Goal: Navigation & Orientation: Find specific page/section

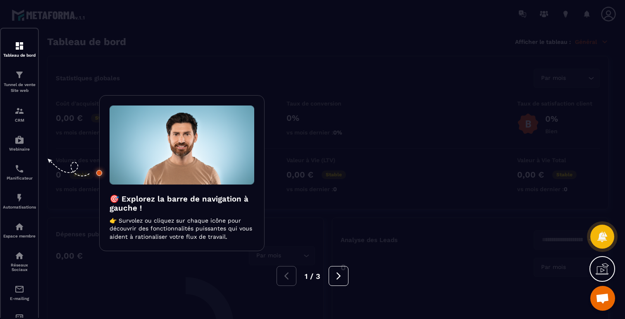
scroll to position [677, 0]
click at [102, 67] on div at bounding box center [312, 159] width 625 height 319
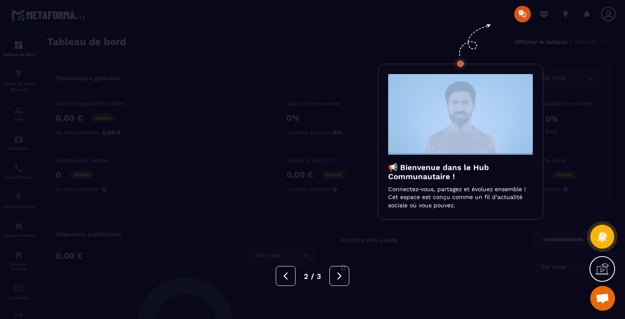
click at [102, 67] on div at bounding box center [312, 159] width 625 height 319
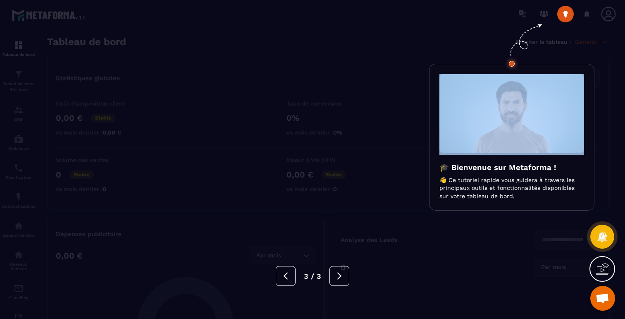
click at [102, 67] on div at bounding box center [312, 159] width 625 height 319
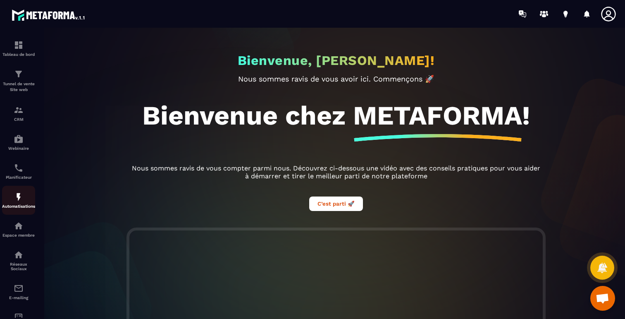
click at [18, 197] on img at bounding box center [19, 197] width 10 height 10
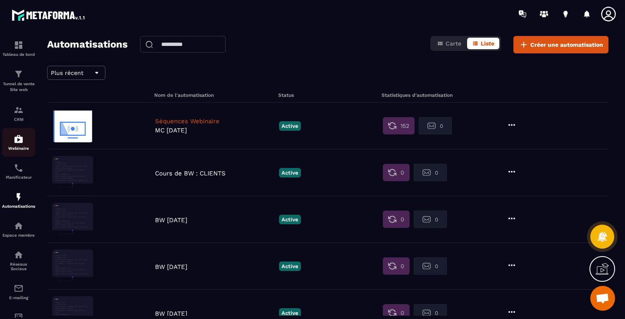
click at [21, 145] on div "Webinaire" at bounding box center [18, 142] width 33 height 17
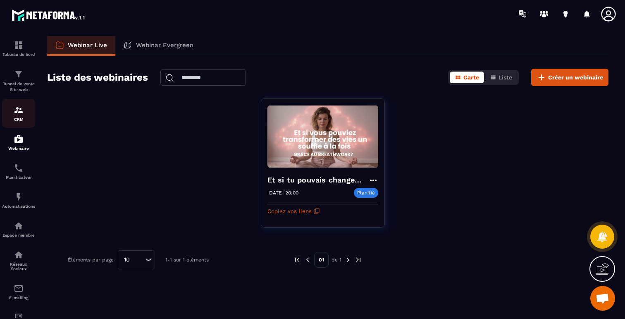
click at [24, 121] on p "CRM" at bounding box center [18, 119] width 33 height 5
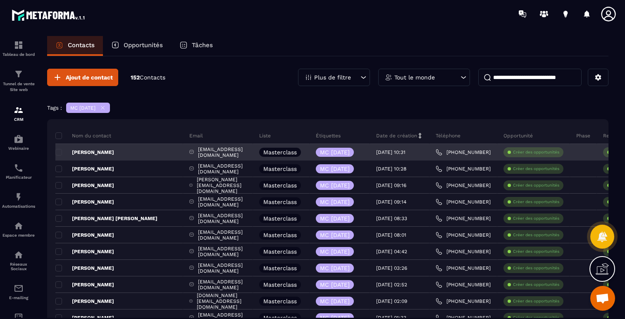
click at [96, 152] on p "[PERSON_NAME]" at bounding box center [84, 152] width 59 height 7
